Goal: Task Accomplishment & Management: Complete application form

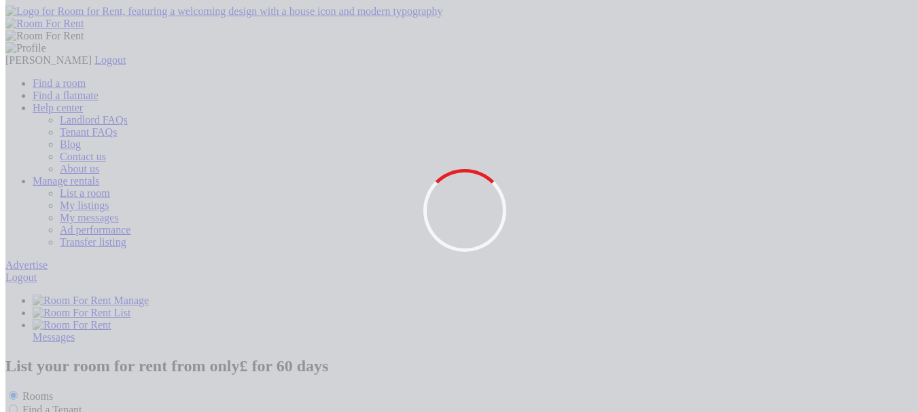
click at [110, 187] on link "List a room" at bounding box center [85, 193] width 50 height 12
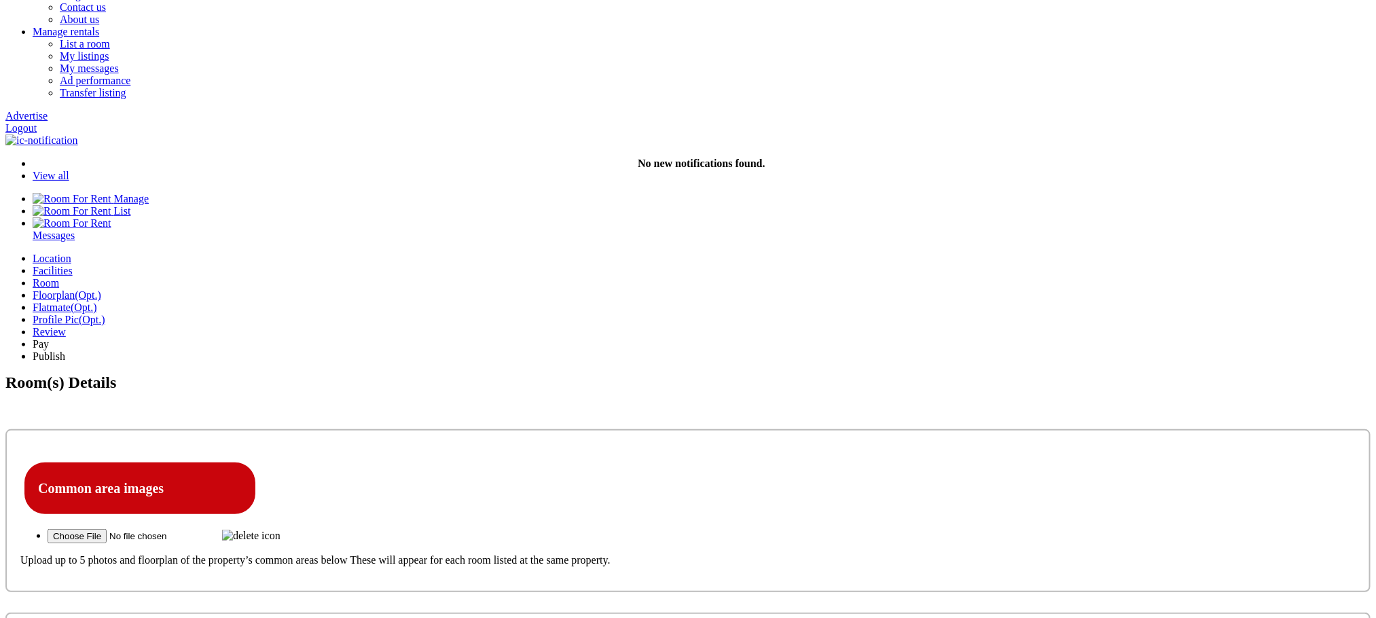
scroll to position [102, 0]
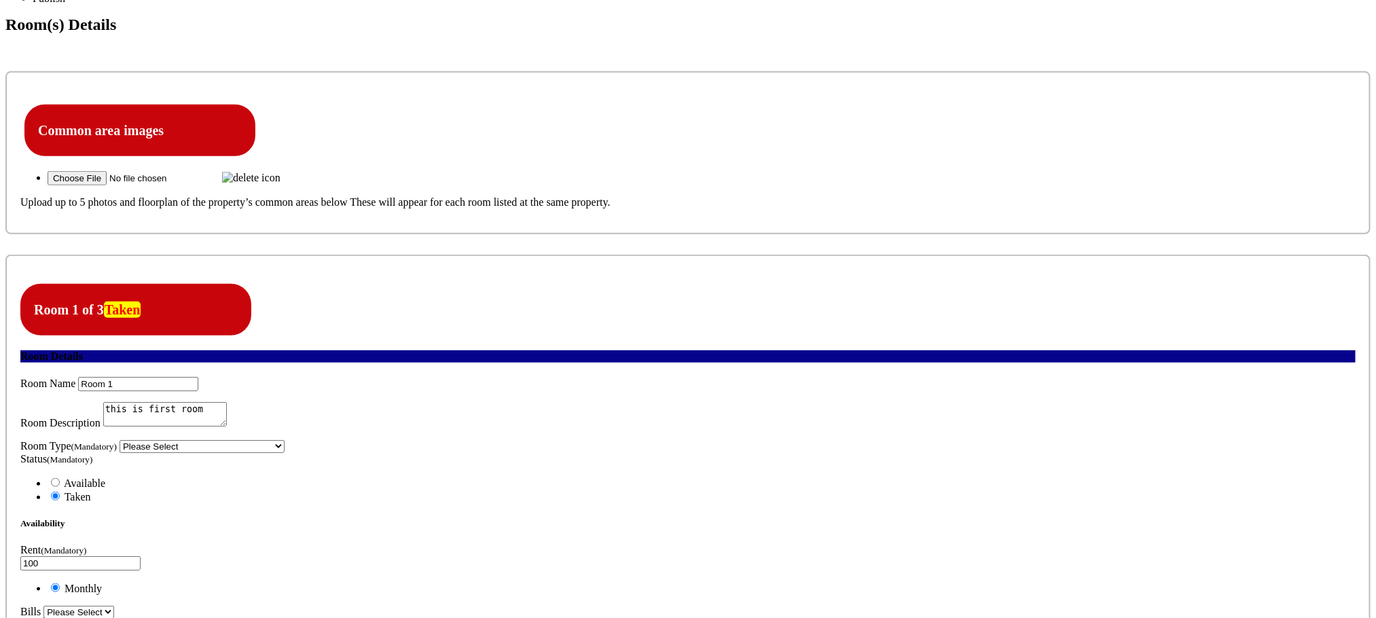
scroll to position [509, 0]
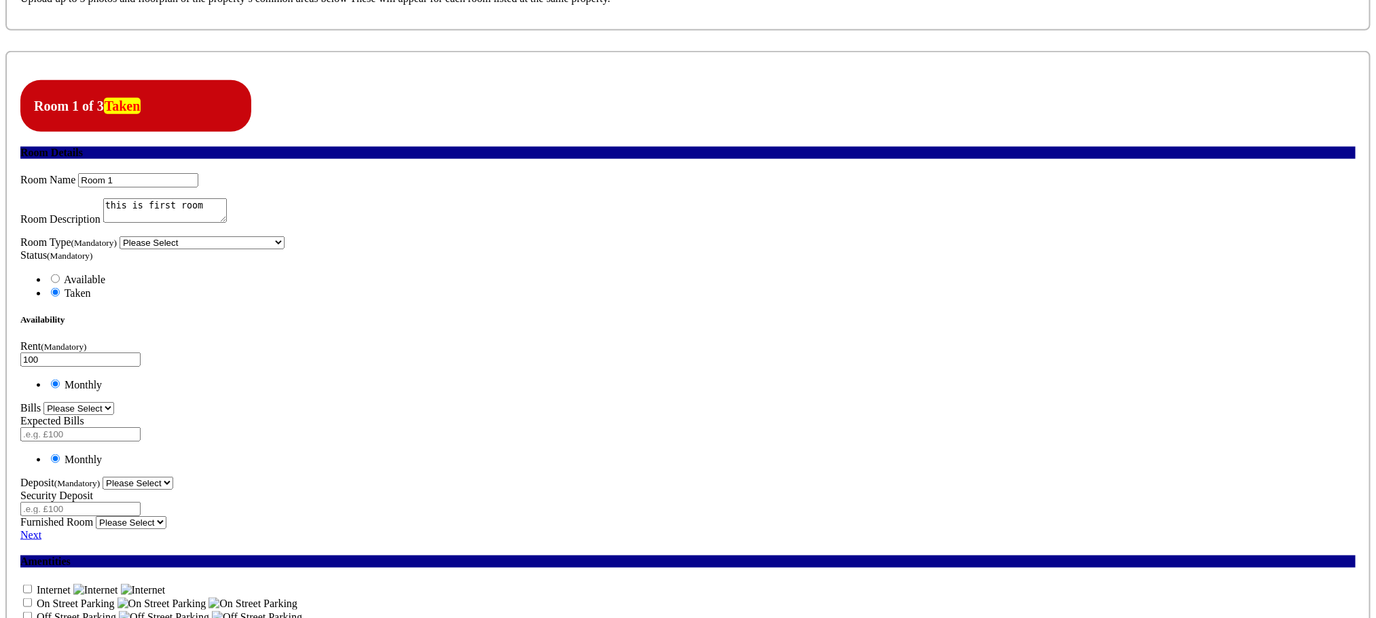
scroll to position [713, 0]
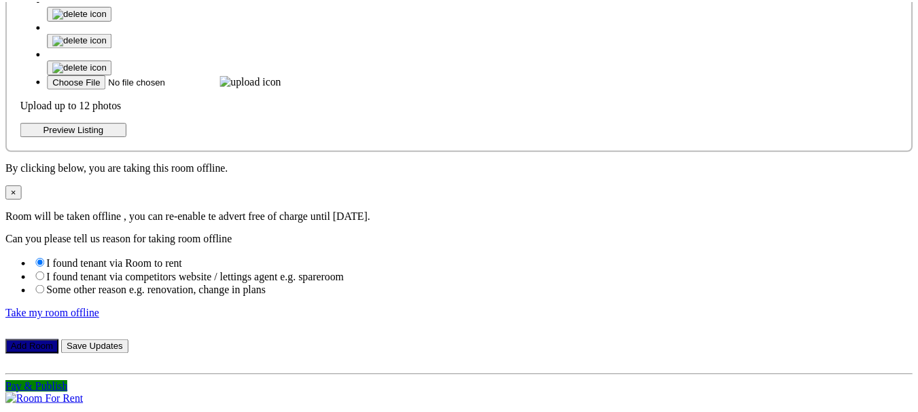
scroll to position [0, 0]
